Goal: Task Accomplishment & Management: Use online tool/utility

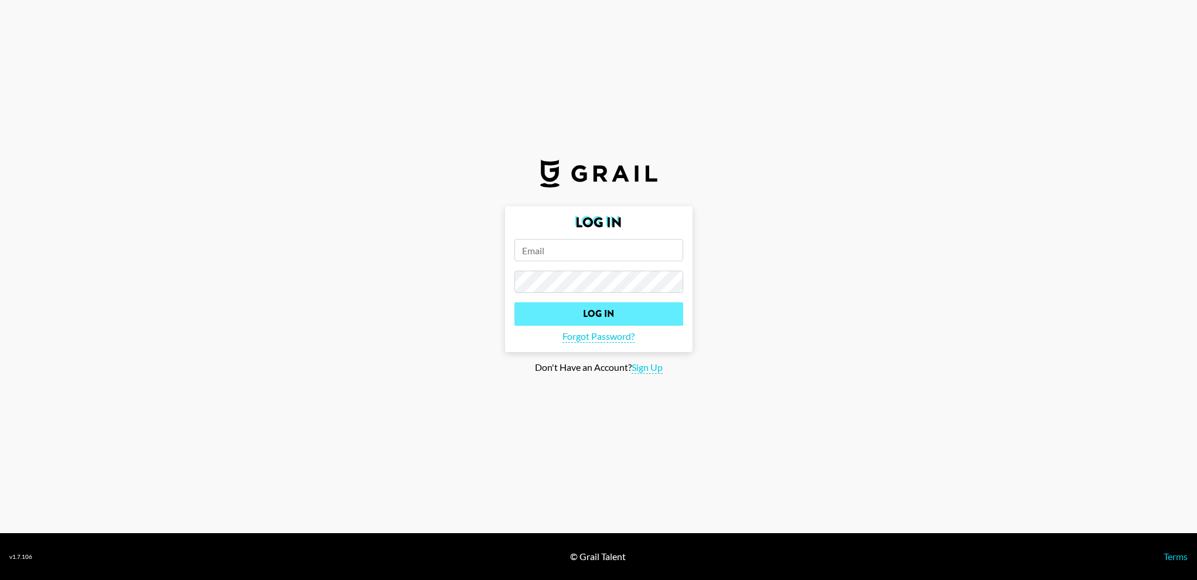
type input "[EMAIL_ADDRESS][DOMAIN_NAME]"
click at [637, 314] on input "Log In" at bounding box center [598, 313] width 169 height 23
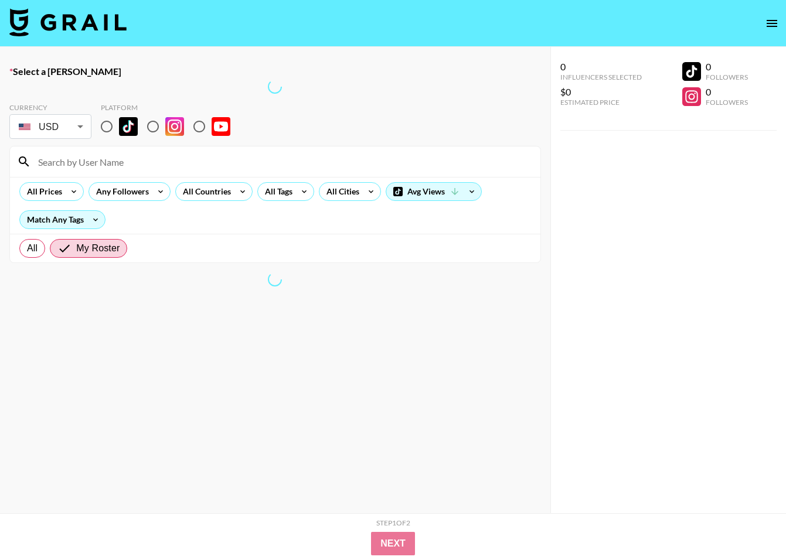
click at [110, 29] on img at bounding box center [67, 22] width 117 height 28
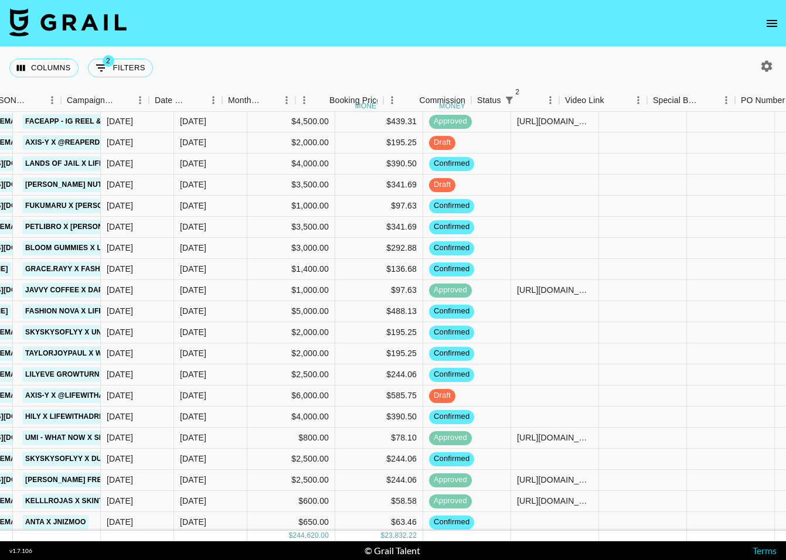
scroll to position [123, 629]
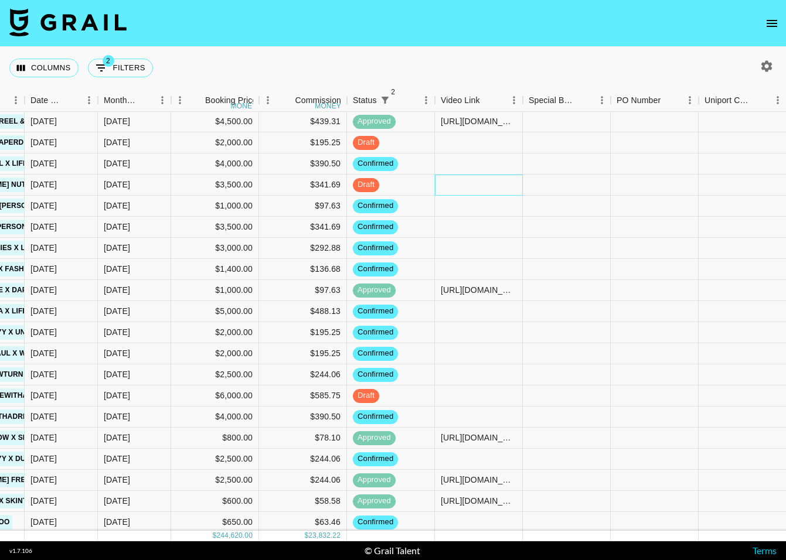
click at [466, 185] on div at bounding box center [479, 185] width 88 height 21
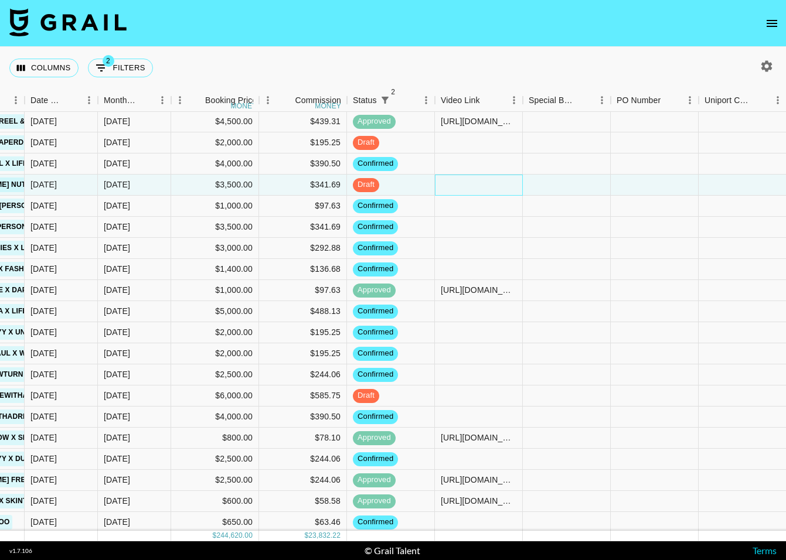
click at [466, 185] on div at bounding box center [479, 185] width 88 height 21
click at [466, 185] on input "text" at bounding box center [478, 184] width 86 height 9
paste input "[URL][DOMAIN_NAME]"
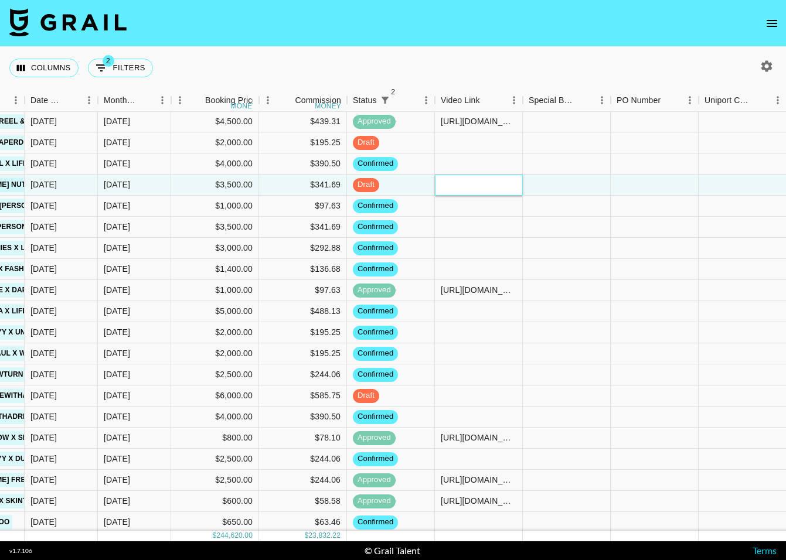
type input "[URL][DOMAIN_NAME]"
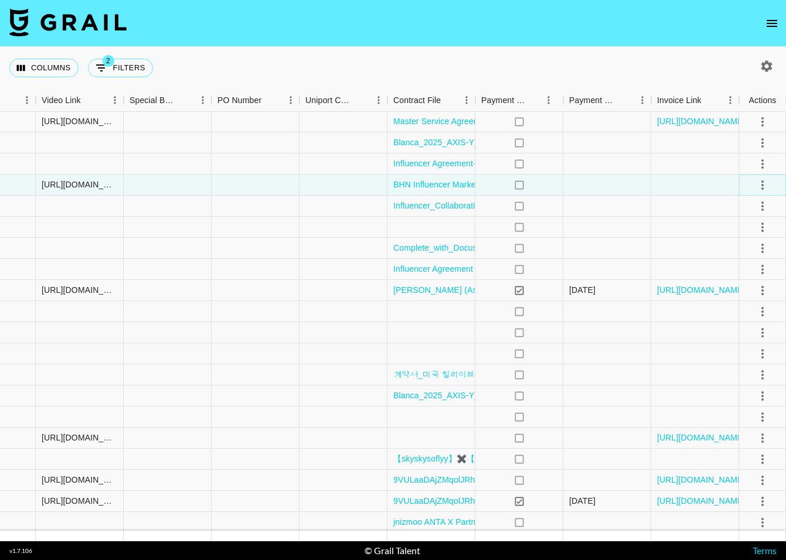
click at [769, 189] on icon "select merge strategy" at bounding box center [762, 185] width 14 height 14
click at [758, 296] on li "Approve" at bounding box center [747, 294] width 76 height 21
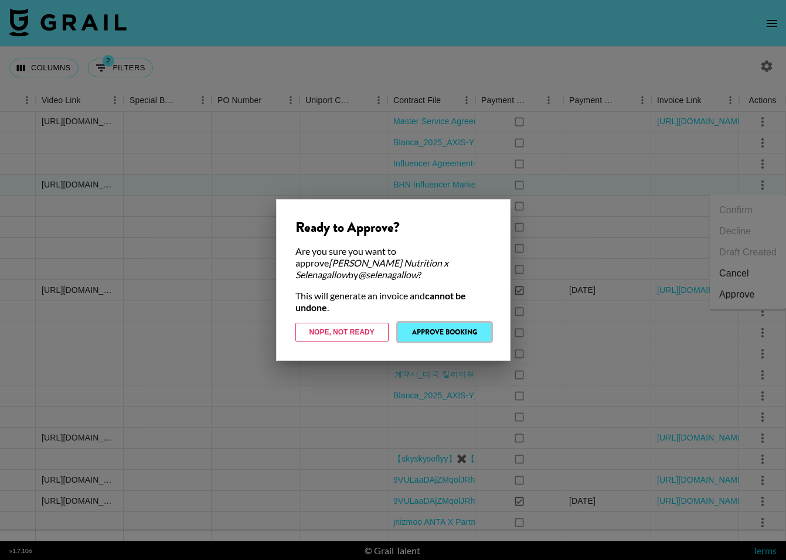
click at [458, 323] on button "Approve Booking" at bounding box center [444, 332] width 93 height 19
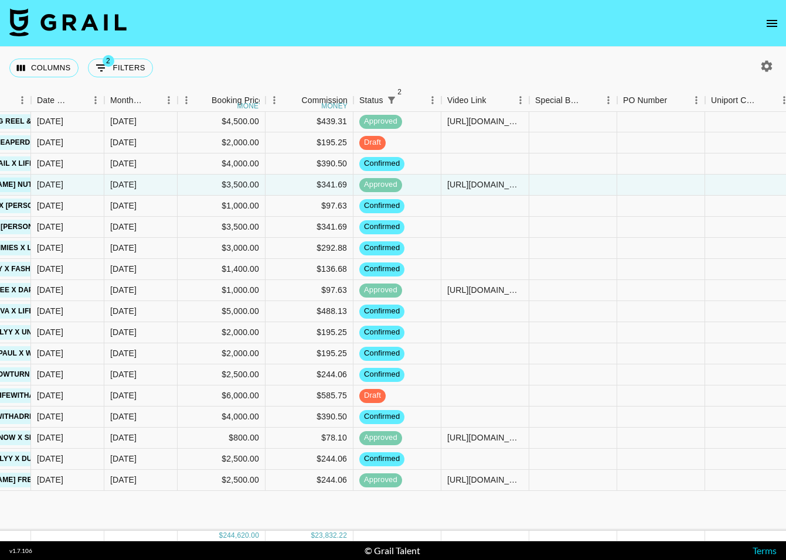
scroll to position [0, 622]
